Goal: Task Accomplishment & Management: Use online tool/utility

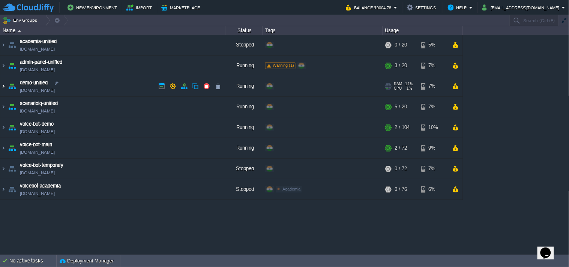
click at [5, 83] on img at bounding box center [3, 86] width 6 height 20
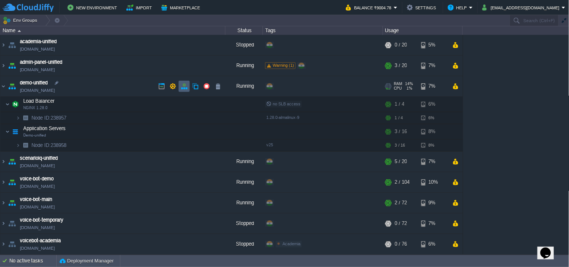
click at [181, 81] on td at bounding box center [184, 86] width 11 height 11
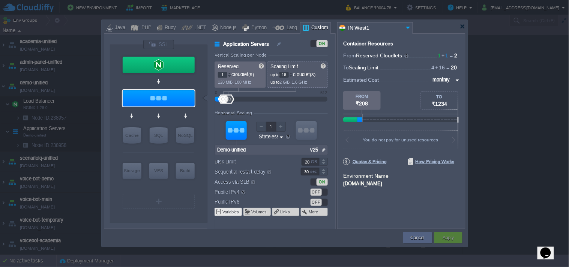
click at [234, 215] on button "Variables" at bounding box center [230, 212] width 17 height 6
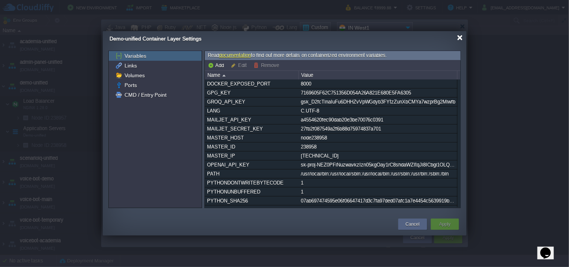
click at [460, 38] on div at bounding box center [460, 38] width 6 height 6
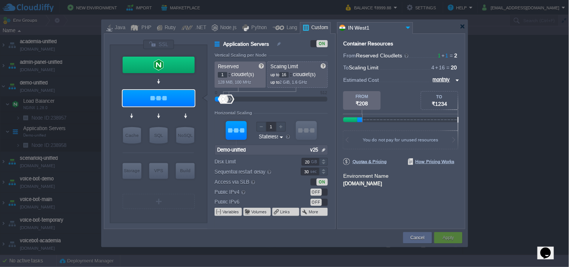
click at [461, 29] on div at bounding box center [285, 27] width 362 height 14
click at [464, 26] on div at bounding box center [463, 27] width 6 height 6
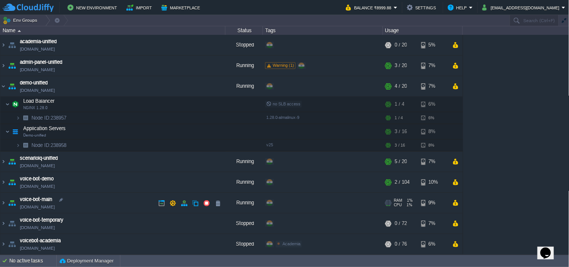
scroll to position [1, 0]
click at [7, 87] on img at bounding box center [12, 86] width 11 height 20
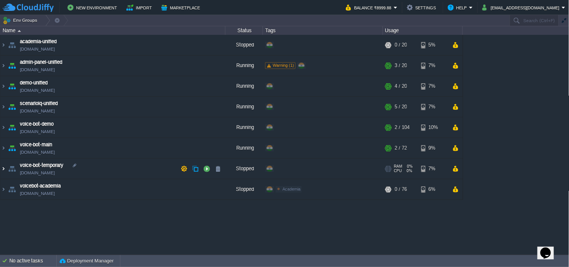
click at [2, 167] on img at bounding box center [3, 169] width 6 height 20
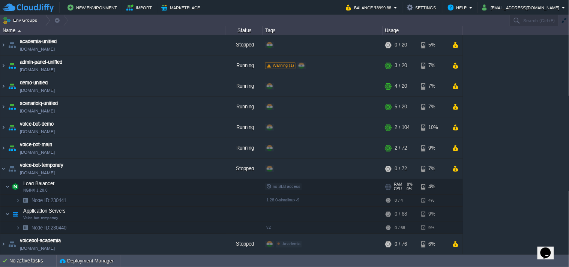
scroll to position [1, 0]
click at [4, 245] on img at bounding box center [3, 244] width 6 height 20
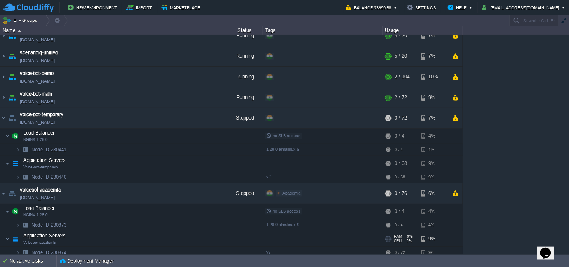
scroll to position [55, 0]
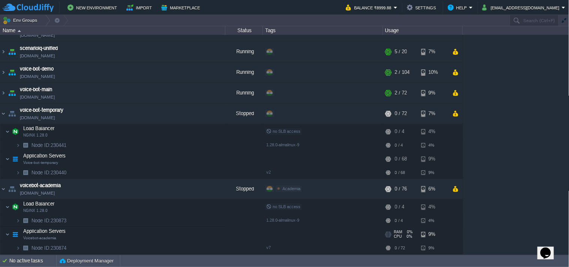
click at [29, 237] on span "Voicebot-academia" at bounding box center [39, 238] width 33 height 5
click at [32, 233] on span "Application Servers" at bounding box center [45, 231] width 44 height 6
click at [8, 234] on img at bounding box center [7, 234] width 5 height 15
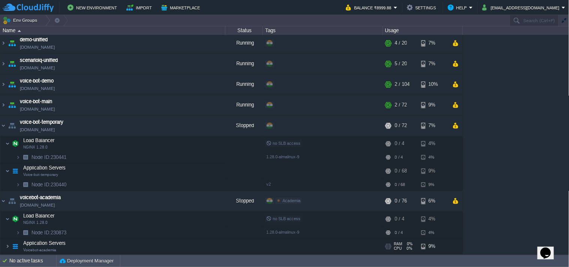
click at [3, 249] on span at bounding box center [2, 246] width 5 height 6
click at [8, 249] on img at bounding box center [7, 246] width 5 height 15
click at [6, 248] on img at bounding box center [7, 246] width 5 height 15
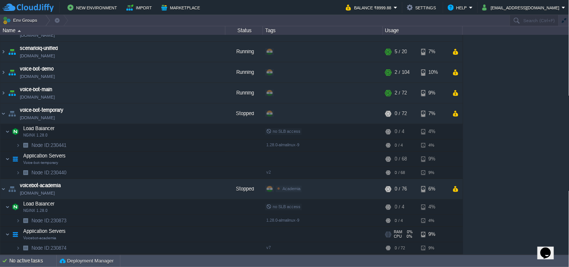
click at [106, 237] on td "Application Servers Voicebot-academia" at bounding box center [112, 234] width 225 height 15
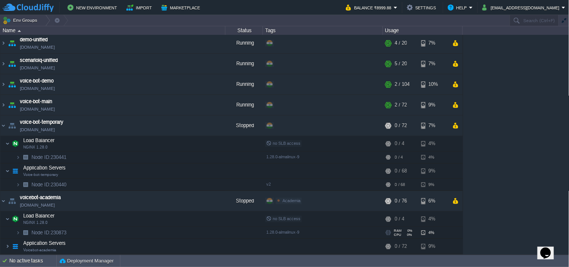
scroll to position [43, 0]
click at [113, 242] on td "Application Servers Voicebot-academia" at bounding box center [112, 246] width 225 height 15
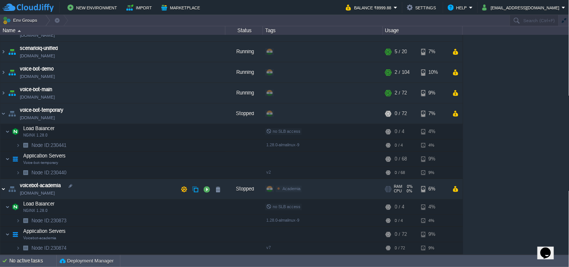
click at [3, 186] on img at bounding box center [3, 189] width 6 height 20
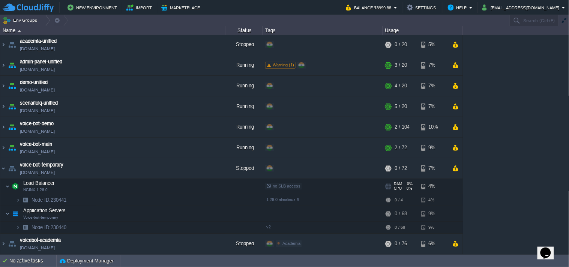
scroll to position [1, 0]
click at [5, 164] on img at bounding box center [3, 168] width 6 height 20
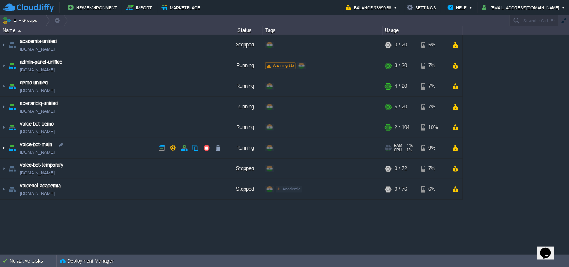
click at [5, 146] on img at bounding box center [3, 148] width 6 height 20
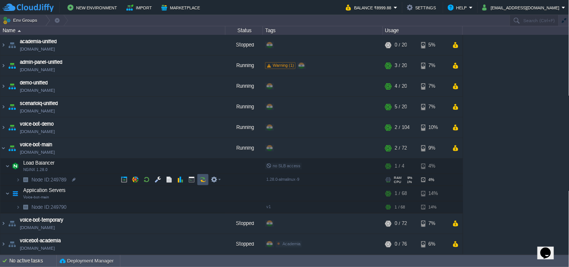
click at [201, 181] on button "button" at bounding box center [203, 179] width 7 height 7
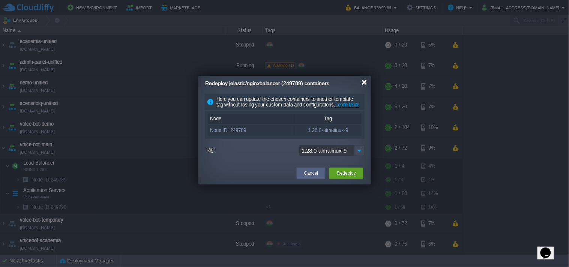
click at [366, 80] on div at bounding box center [365, 83] width 6 height 6
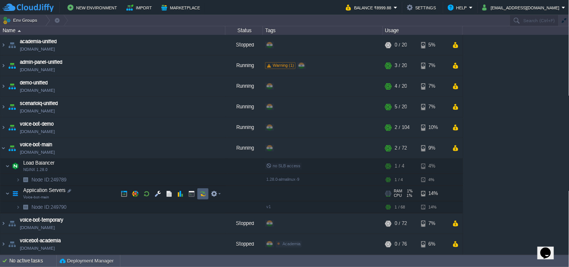
click at [203, 190] on td at bounding box center [202, 193] width 11 height 11
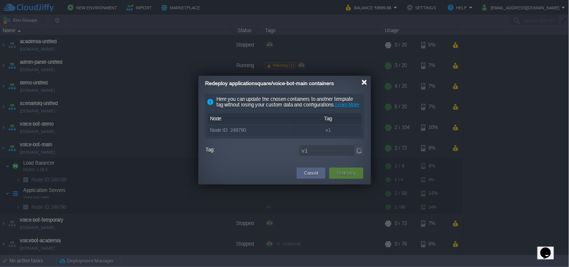
click at [366, 83] on div at bounding box center [365, 83] width 6 height 6
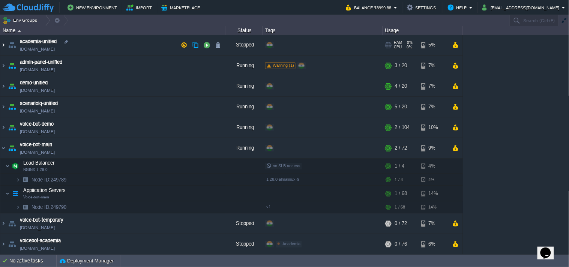
click at [3, 42] on img at bounding box center [3, 45] width 6 height 20
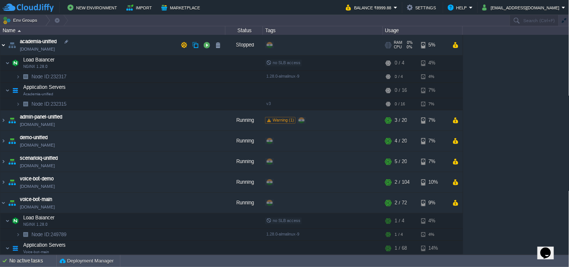
click at [3, 42] on img at bounding box center [3, 45] width 6 height 20
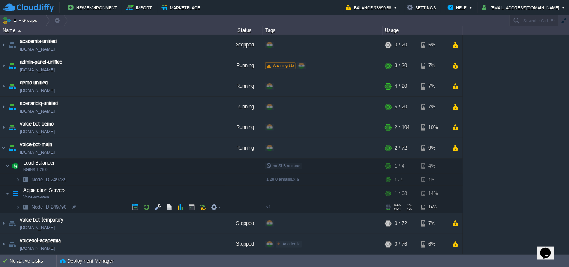
scroll to position [1, 0]
click at [5, 224] on img at bounding box center [3, 223] width 6 height 20
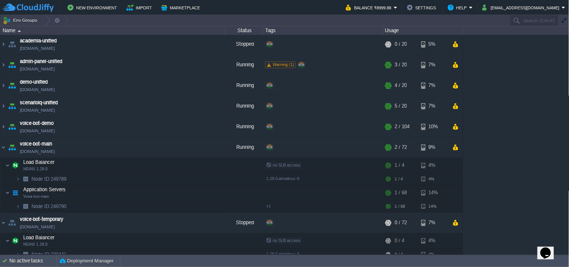
scroll to position [55, 0]
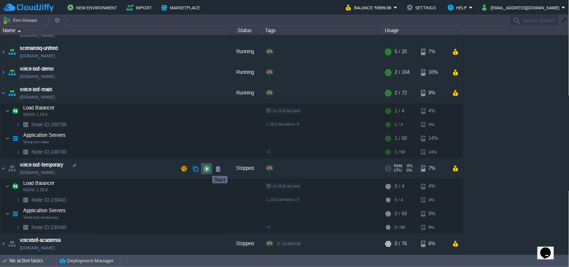
click at [207, 169] on button "button" at bounding box center [206, 168] width 7 height 7
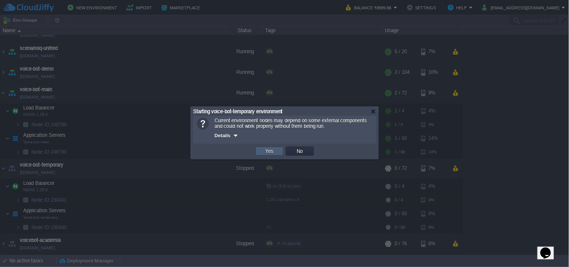
click at [274, 149] on button "Yes" at bounding box center [269, 151] width 13 height 7
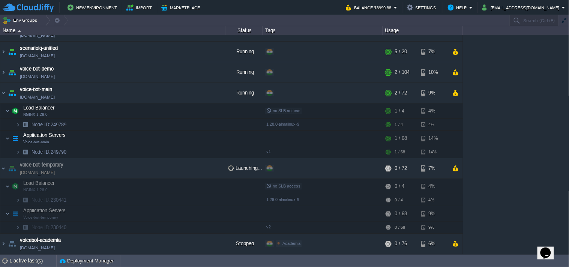
click at [508, 159] on div "academia-unified [DOMAIN_NAME] Stopped + Add to Env Group RAM 0% CPU 0% 0 / 20 …" at bounding box center [284, 144] width 569 height 219
click at [400, 12] on td "Balance ₹8999.88" at bounding box center [372, 7] width 56 height 11
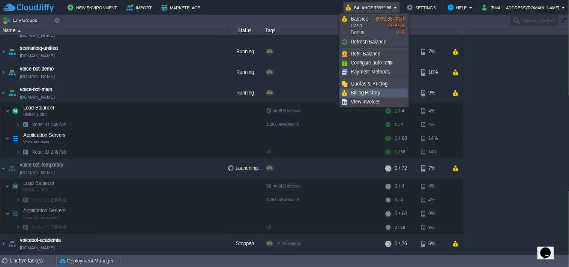
click at [390, 96] on link "Billing History" at bounding box center [374, 93] width 67 height 8
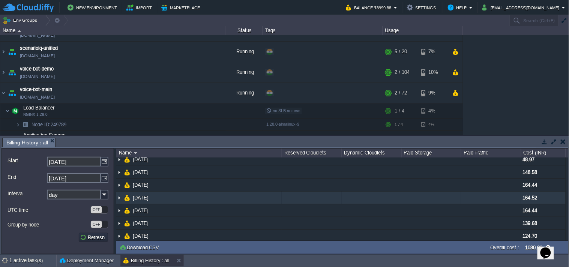
scroll to position [0, 0]
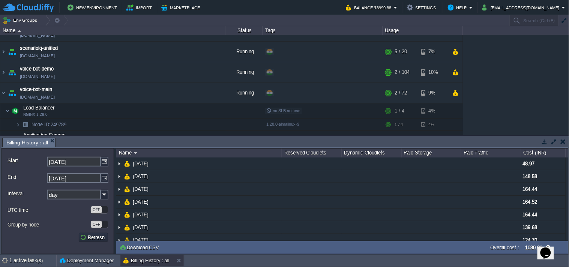
click at [545, 144] on button "button" at bounding box center [544, 141] width 7 height 7
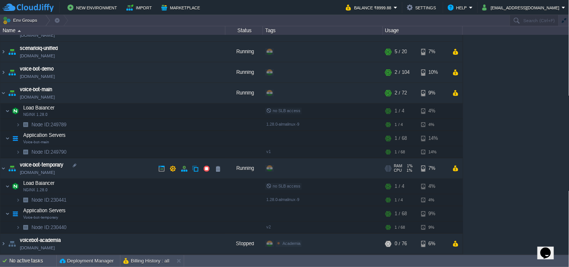
click at [55, 174] on link "[DOMAIN_NAME]" at bounding box center [37, 173] width 35 height 8
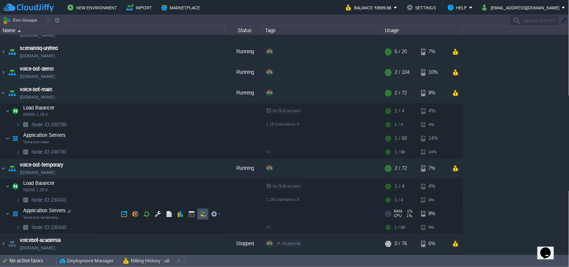
click at [204, 215] on button "button" at bounding box center [203, 214] width 7 height 7
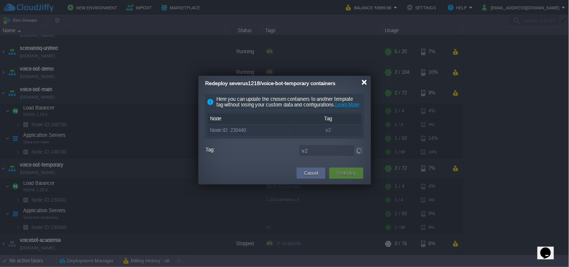
click at [366, 82] on div at bounding box center [365, 83] width 6 height 6
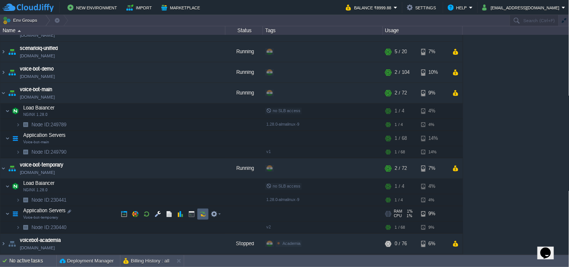
click at [206, 212] on button "button" at bounding box center [203, 214] width 7 height 7
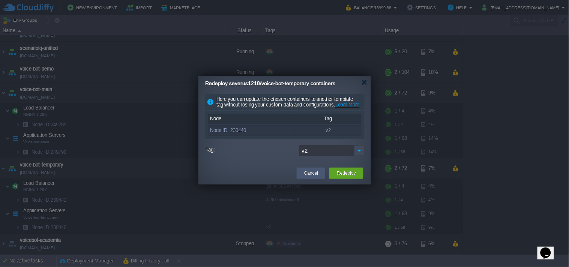
click at [310, 177] on button "Cancel" at bounding box center [311, 174] width 14 height 8
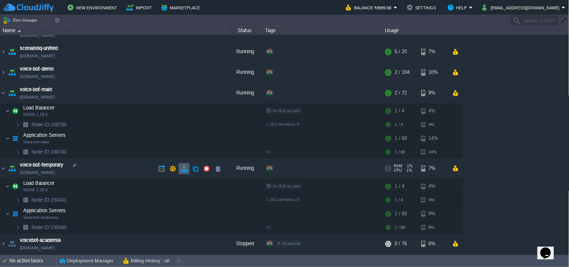
click at [186, 164] on td at bounding box center [184, 168] width 11 height 11
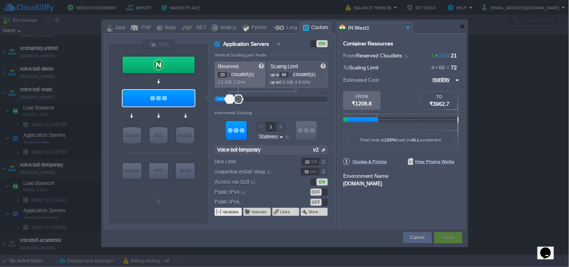
click at [222, 212] on button "Variables" at bounding box center [230, 212] width 17 height 6
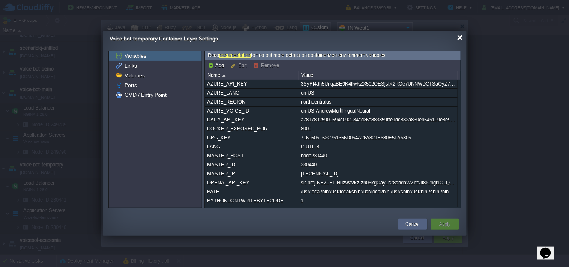
click at [462, 38] on div at bounding box center [460, 38] width 6 height 6
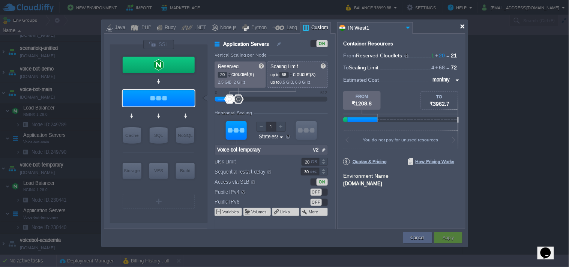
click at [464, 24] on div at bounding box center [463, 27] width 6 height 6
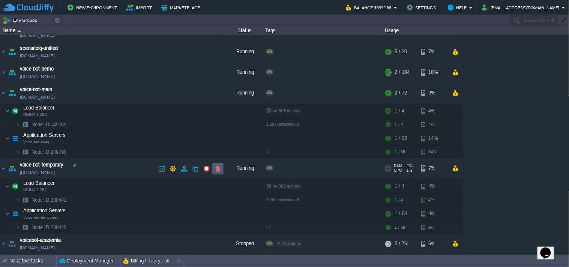
click at [222, 171] on td at bounding box center [217, 168] width 11 height 11
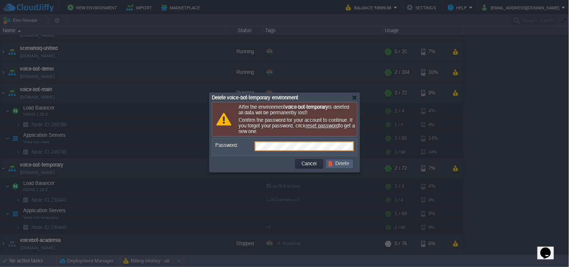
click at [336, 164] on button "Delete" at bounding box center [340, 164] width 24 height 7
